Goal: Task Accomplishment & Management: Complete application form

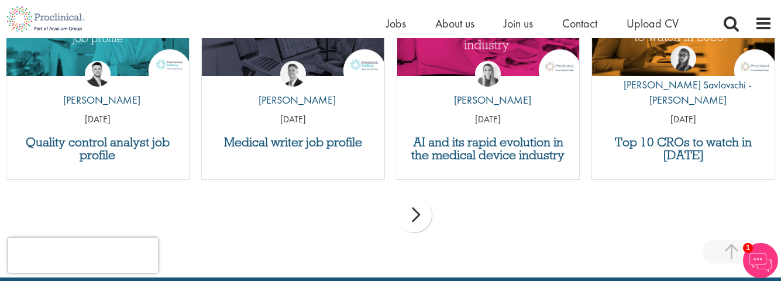
scroll to position [1215, 0]
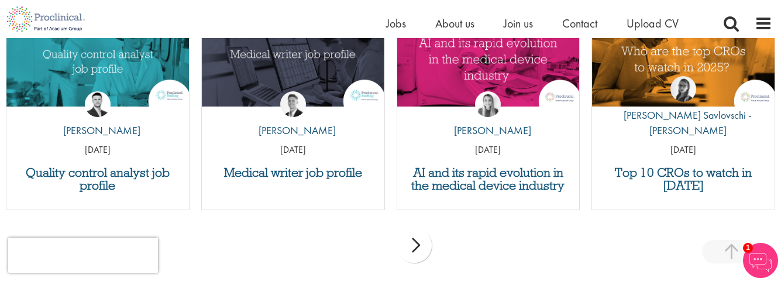
click at [644, 19] on span "Upload CV" at bounding box center [652, 23] width 52 height 15
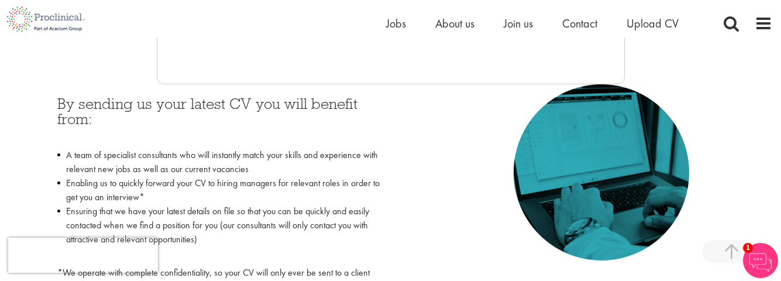
scroll to position [491, 0]
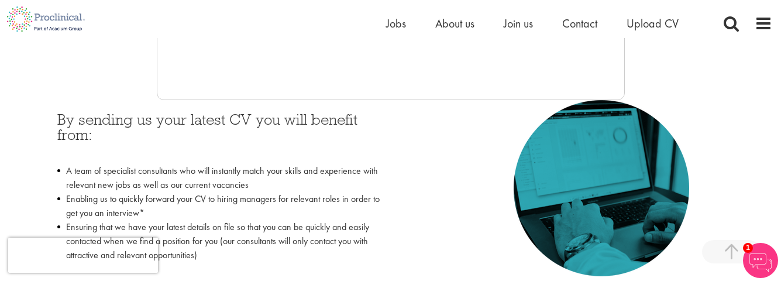
click at [705, 278] on div "By sending us your latest CV you will benefit from: A team of specialist consul…" at bounding box center [391, 214] width 684 height 228
